Goal: Transaction & Acquisition: Purchase product/service

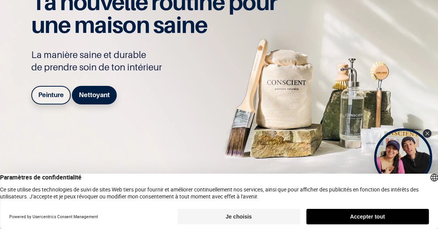
scroll to position [68, 0]
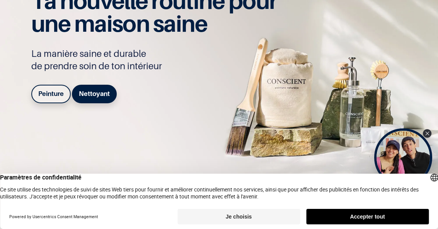
click at [52, 94] on b "Peinture" at bounding box center [51, 94] width 26 height 8
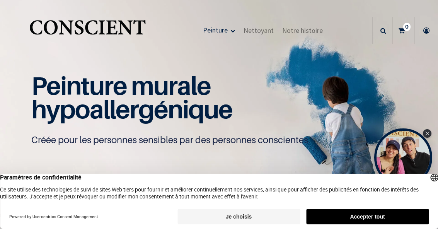
scroll to position [0, 0]
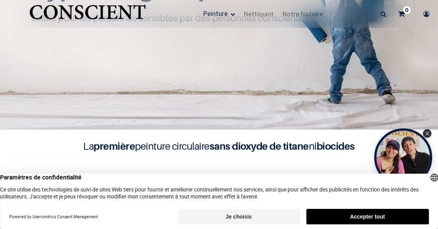
scroll to position [122, 0]
click at [239, 215] on button "Je choisis" at bounding box center [239, 216] width 123 height 15
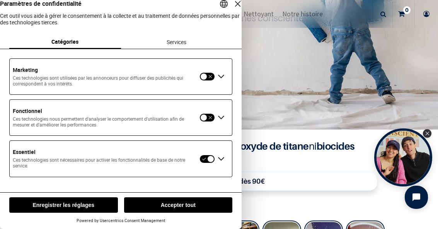
scroll to position [2, 0]
click at [90, 209] on button "Enregistrer les réglages" at bounding box center [63, 204] width 109 height 15
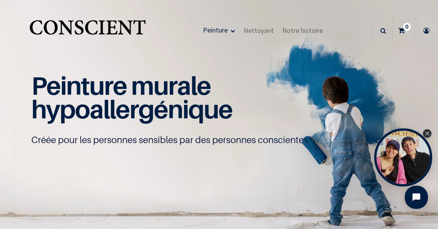
scroll to position [0, 0]
click at [266, 36] on link "Nettoyant" at bounding box center [259, 30] width 39 height 27
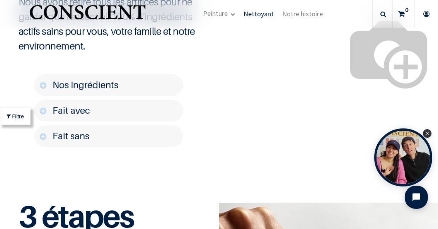
scroll to position [958, 0]
click at [128, 77] on link "Nos Ingrédients" at bounding box center [108, 85] width 149 height 22
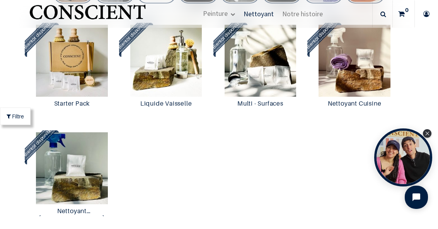
scroll to position [626, 0]
click at [186, 72] on img at bounding box center [166, 61] width 91 height 72
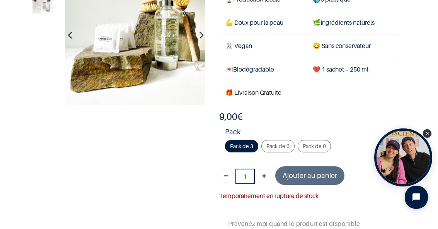
scroll to position [75, 0]
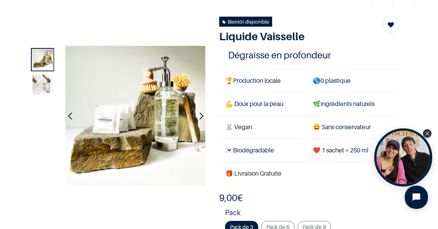
scroll to position [40, 0]
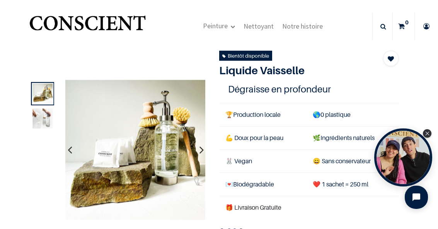
scroll to position [1, 0]
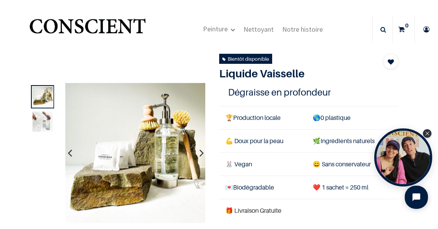
click at [256, 33] on span "Nettoyant" at bounding box center [259, 29] width 30 height 9
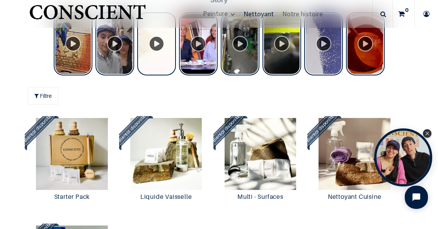
scroll to position [554, 0]
click at [267, 155] on img at bounding box center [261, 154] width 91 height 72
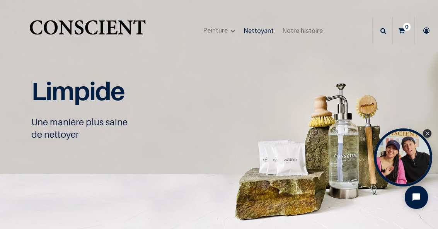
scroll to position [0, 0]
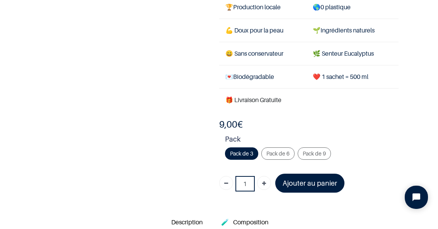
scroll to position [129, 0]
